Goal: Information Seeking & Learning: Find specific fact

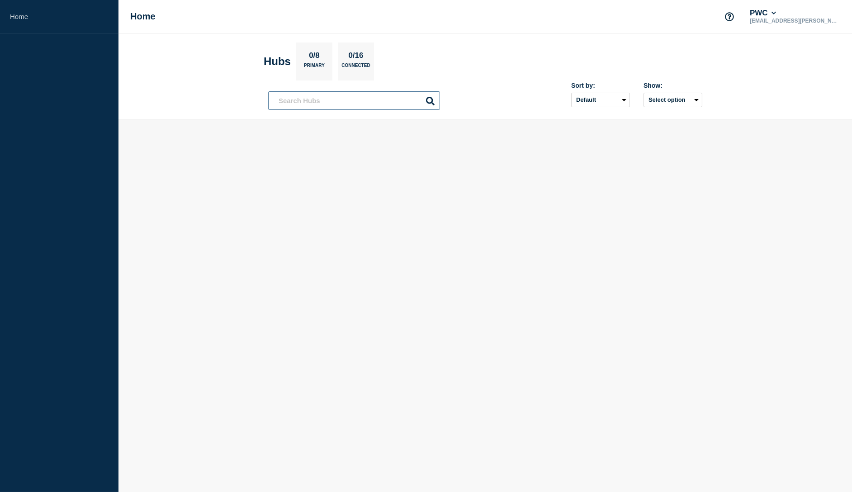
click at [334, 102] on input "text" at bounding box center [354, 100] width 172 height 19
click at [294, 95] on input "text" at bounding box center [354, 100] width 172 height 19
type input "pwc us tax"
click at [429, 98] on icon at bounding box center [430, 101] width 9 height 9
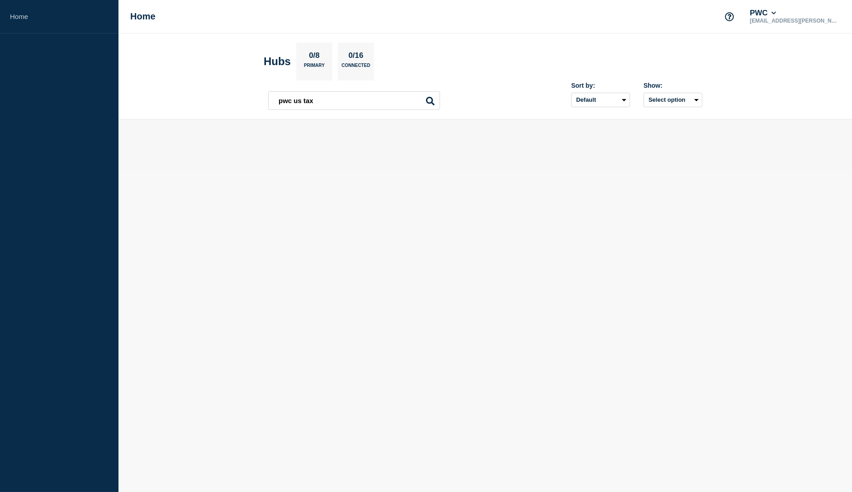
click at [429, 98] on icon at bounding box center [430, 101] width 9 height 9
click at [778, 12] on button "PWC" at bounding box center [763, 13] width 30 height 9
click at [693, 100] on button "Select option" at bounding box center [673, 100] width 59 height 14
click at [376, 275] on body "Home Home PWC [EMAIL_ADDRESS][PERSON_NAME][DOMAIN_NAME] Hubs 0/8 Primary 0/16 C…" at bounding box center [426, 246] width 852 height 492
